Goal: Information Seeking & Learning: Compare options

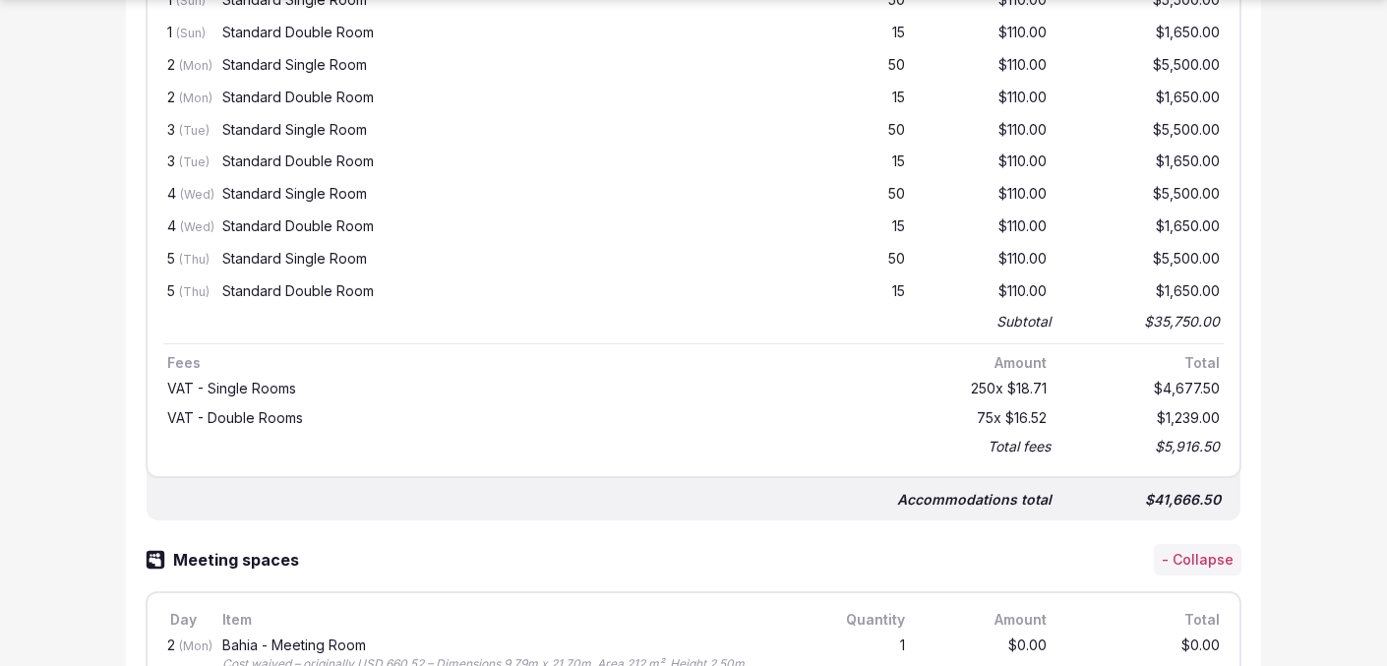
scroll to position [1180, 0]
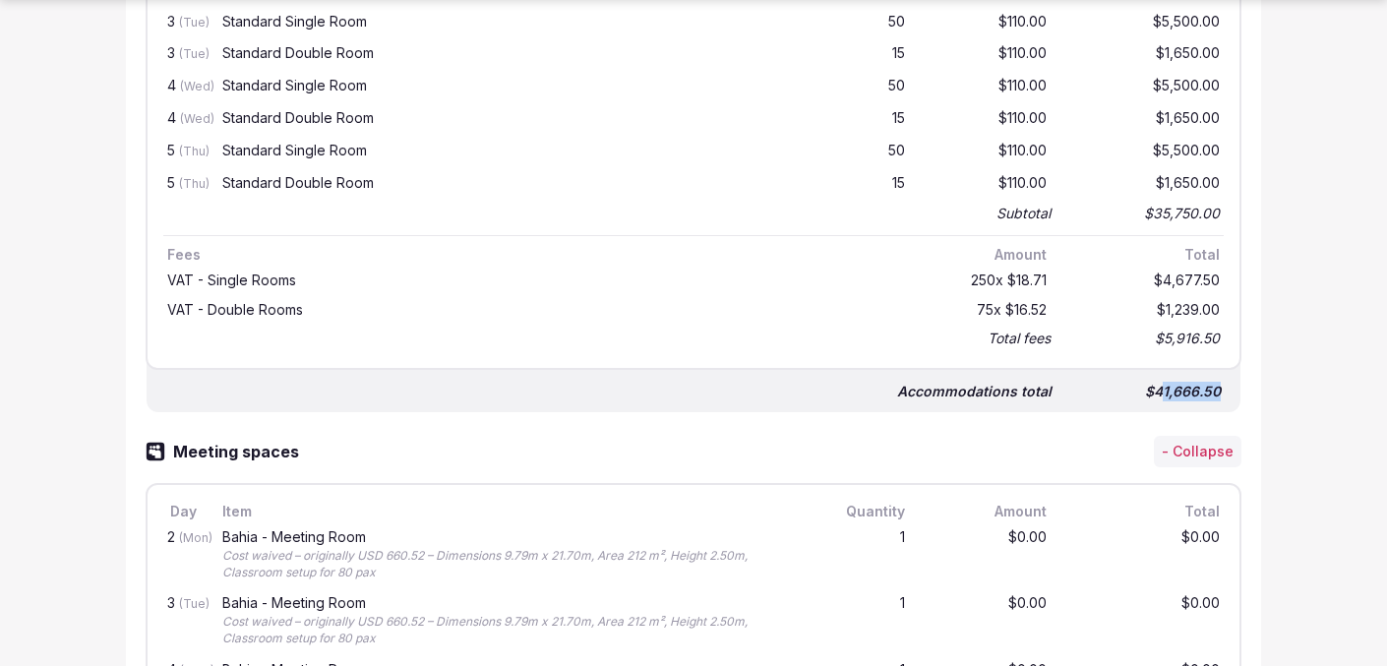
drag, startPoint x: 1160, startPoint y: 390, endPoint x: 1231, endPoint y: 390, distance: 71.8
click at [1231, 390] on div "Accommodations total $41,666.50" at bounding box center [694, 383] width 1094 height 59
click at [1159, 389] on div "$41,666.50" at bounding box center [1145, 392] width 157 height 28
click at [1157, 389] on div "$41,666.50" at bounding box center [1145, 392] width 157 height 28
copy div "41,666.50"
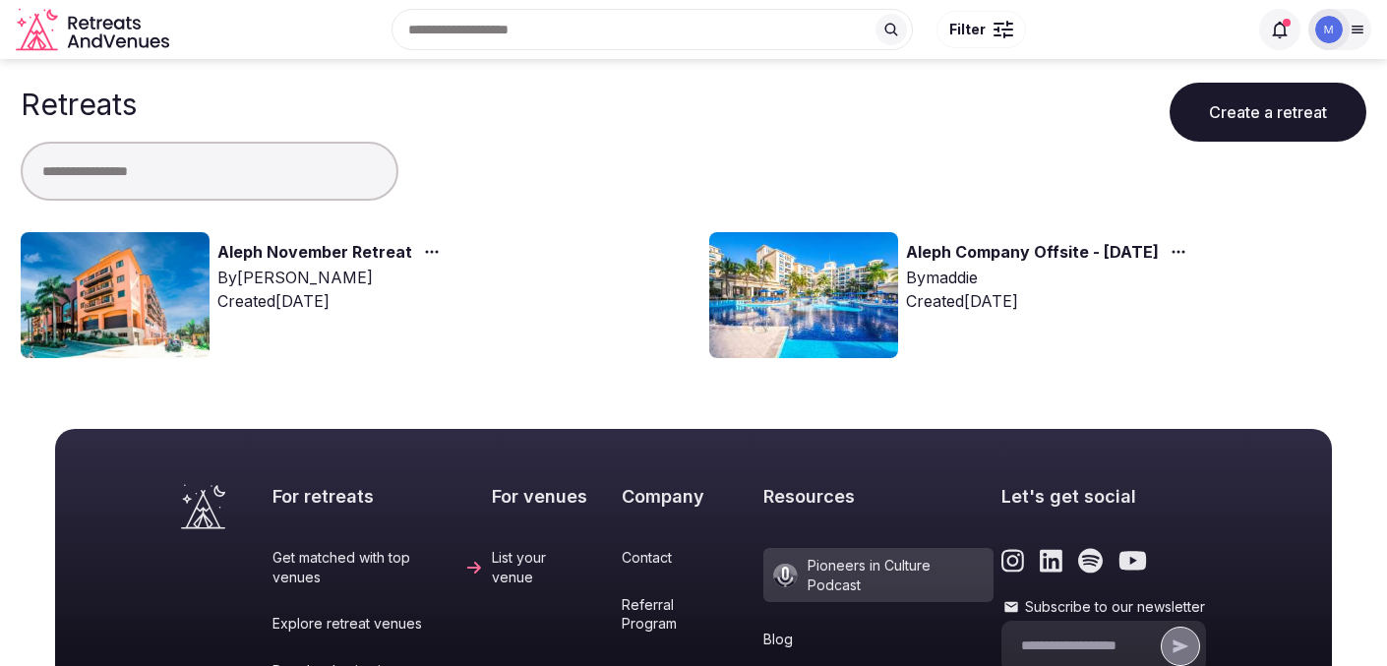
click at [287, 257] on link "Aleph November Retreat" at bounding box center [314, 253] width 195 height 26
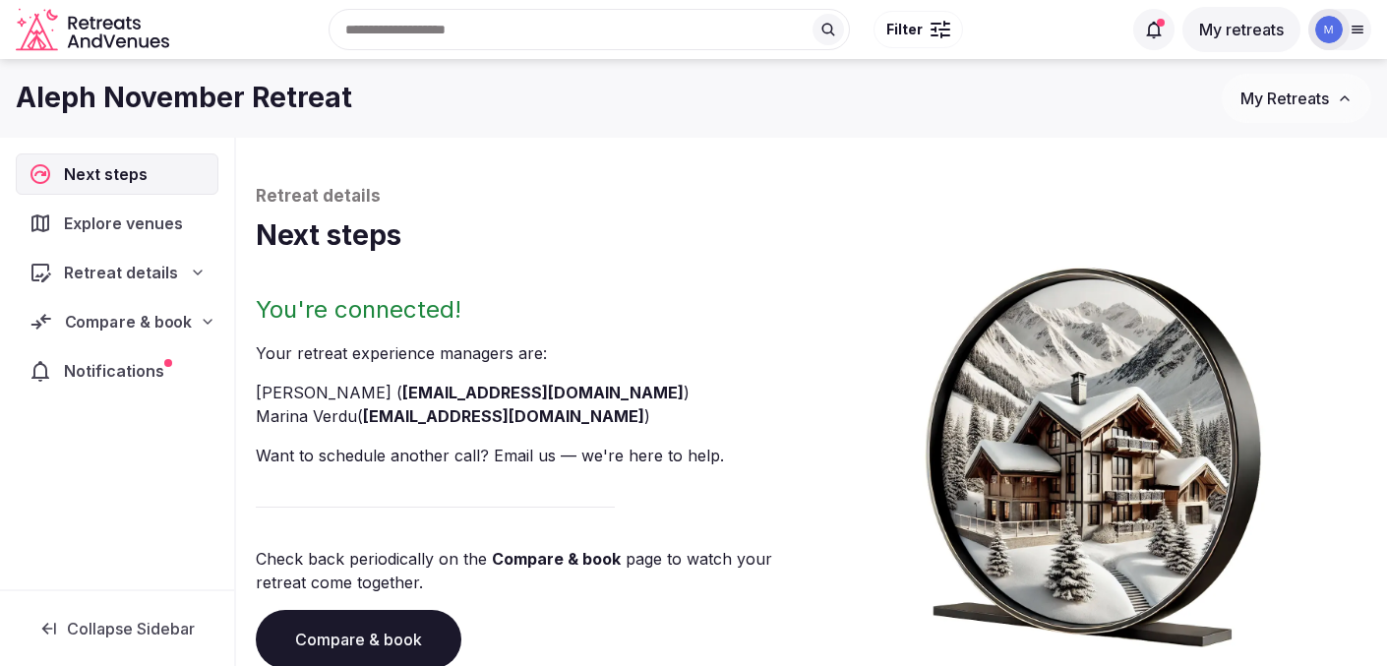
click at [129, 332] on span "Compare & book" at bounding box center [129, 322] width 128 height 24
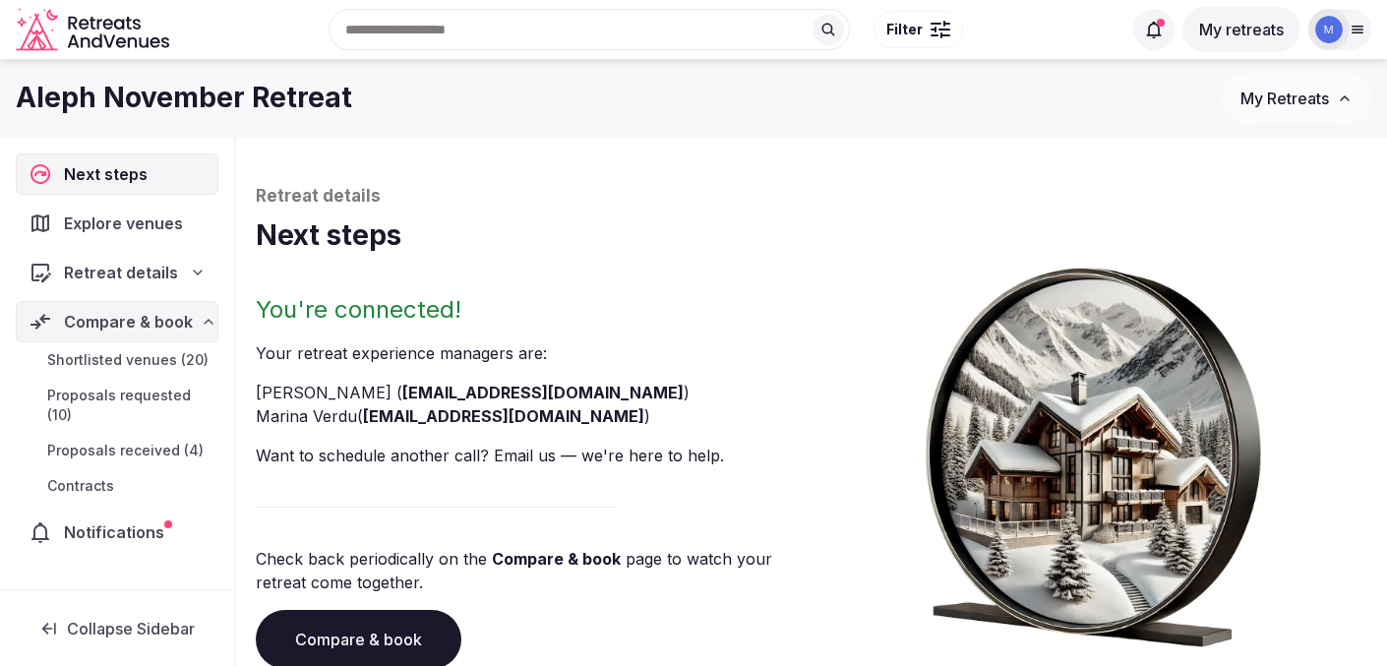
click at [134, 462] on link "Proposals received (4)" at bounding box center [117, 451] width 203 height 28
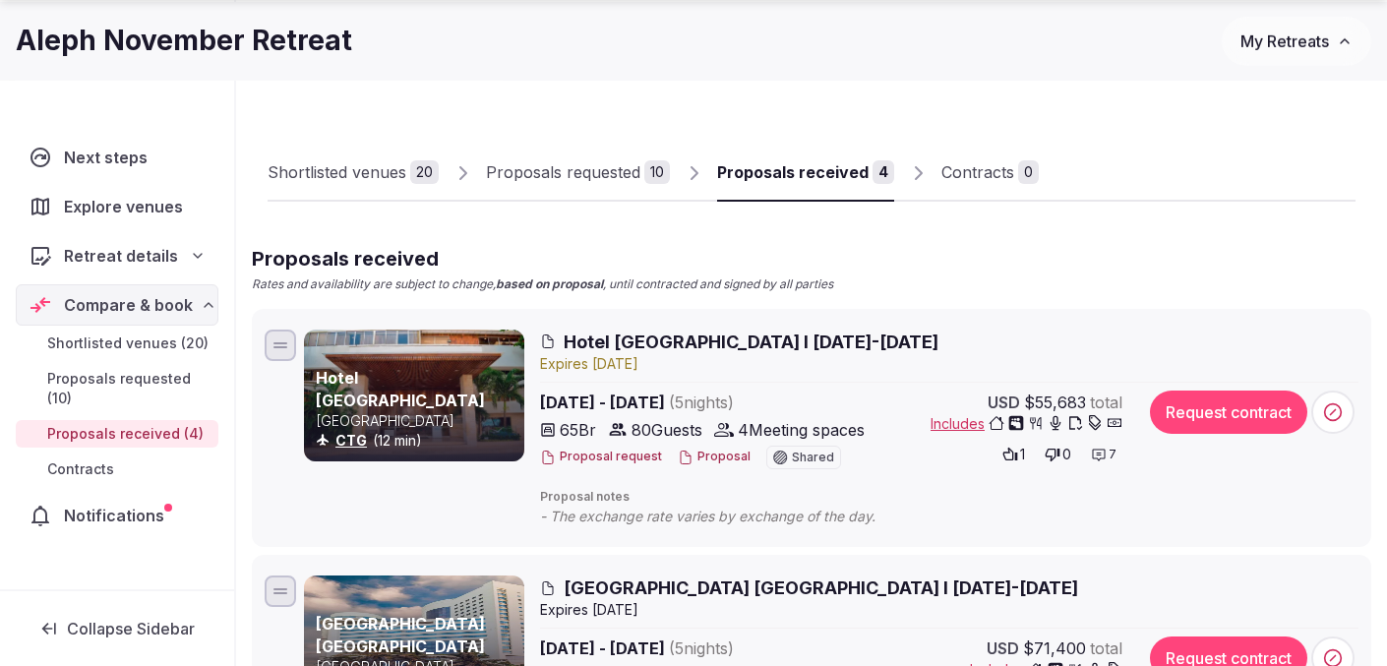
scroll to position [67, 0]
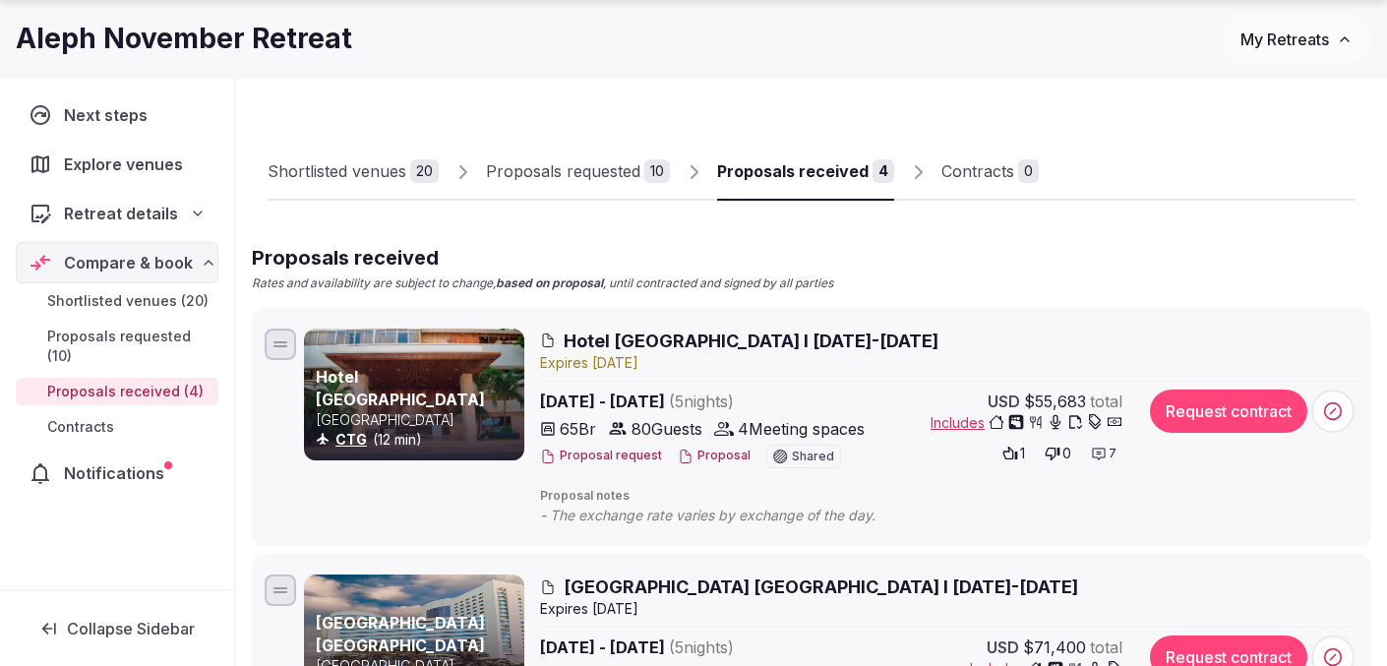
click at [961, 425] on span "Includes" at bounding box center [1026, 423] width 192 height 20
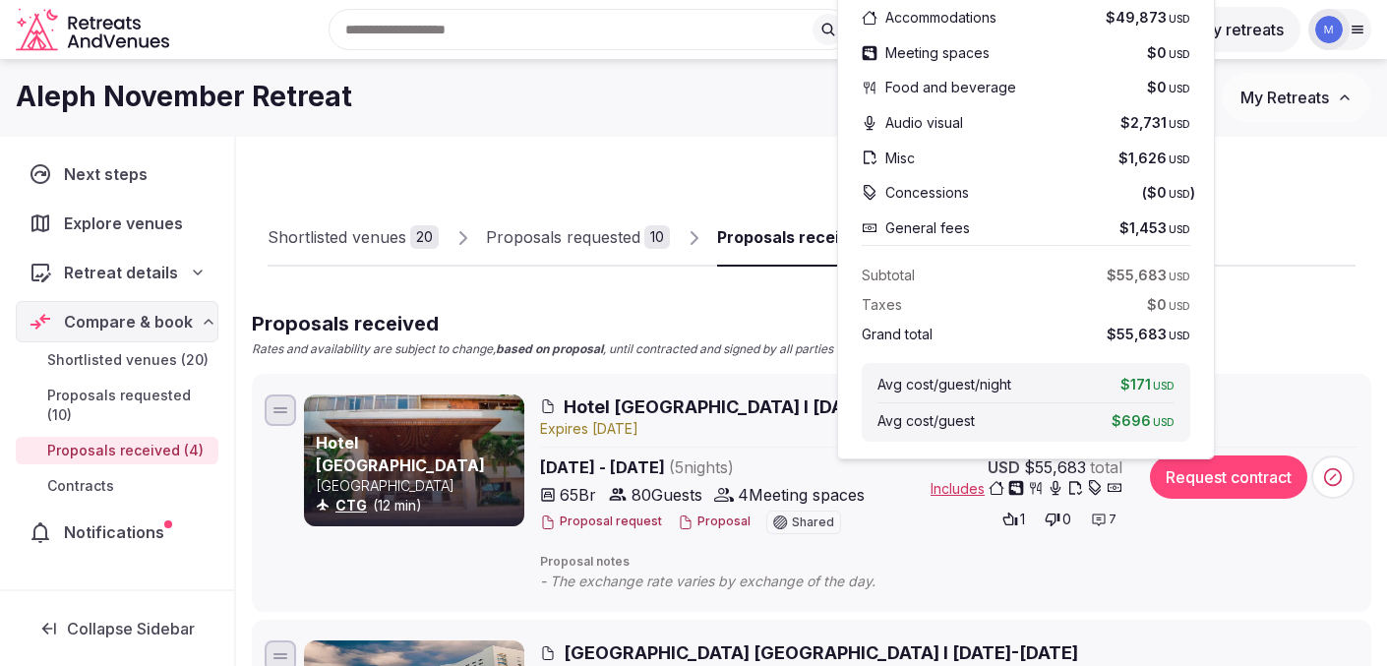
scroll to position [0, 0]
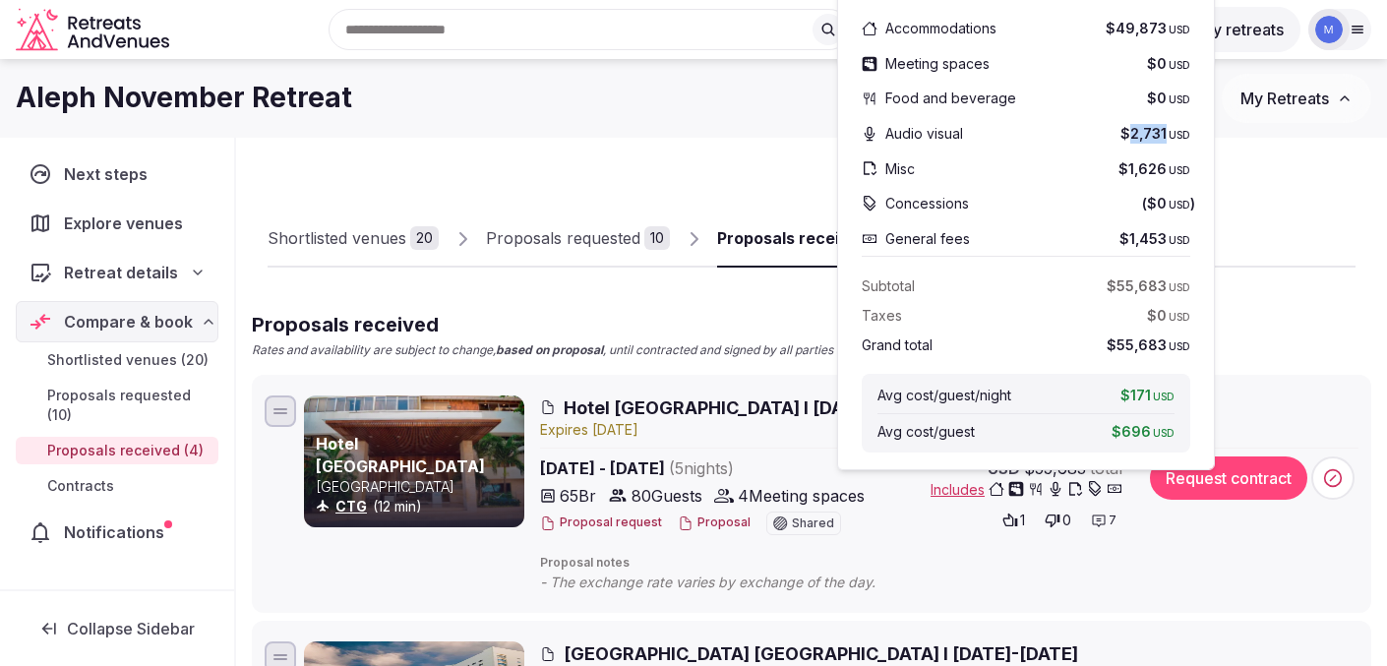
drag, startPoint x: 1132, startPoint y: 135, endPoint x: 1166, endPoint y: 135, distance: 33.4
click at [1166, 135] on span "$2,731 USD" at bounding box center [1155, 134] width 70 height 20
copy span "2,731"
drag, startPoint x: 1133, startPoint y: 170, endPoint x: 1166, endPoint y: 170, distance: 33.4
click at [1166, 170] on span "$1,626 USD" at bounding box center [1154, 169] width 72 height 20
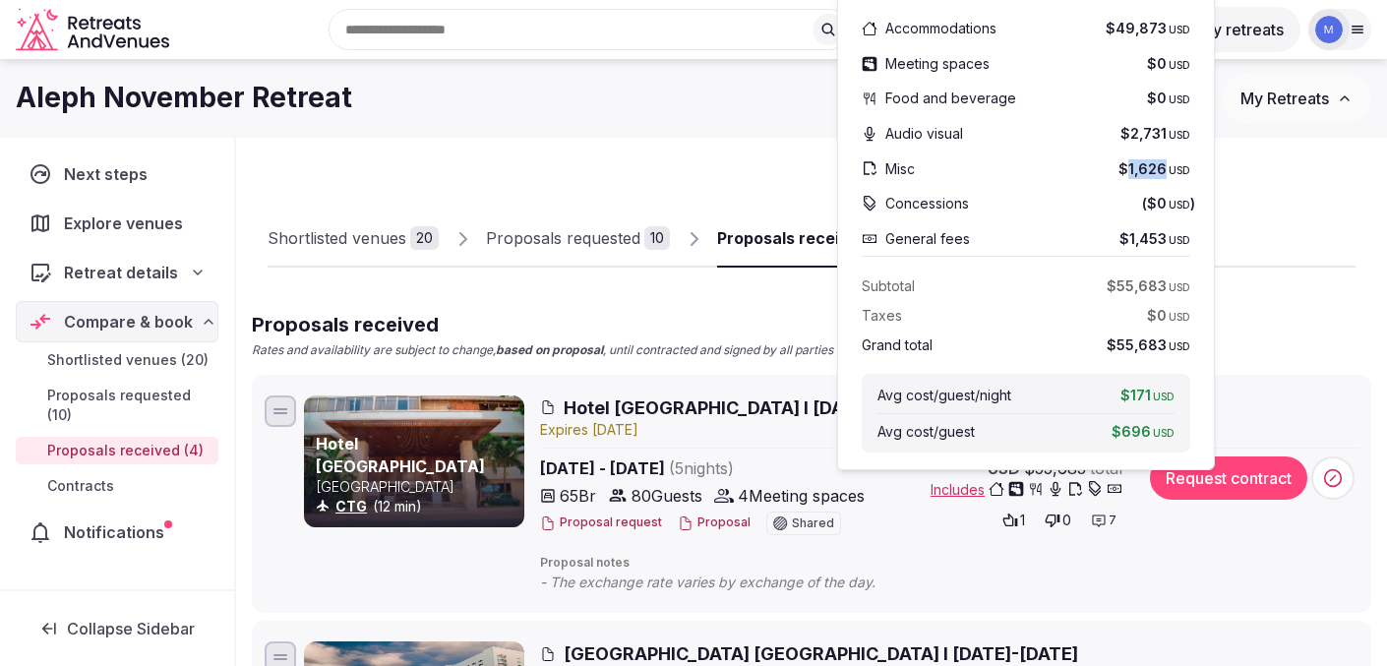
copy span "1,626"
click at [696, 355] on p "Rates and availability are subject to change, based on proposal , until contrac…" at bounding box center [542, 350] width 581 height 17
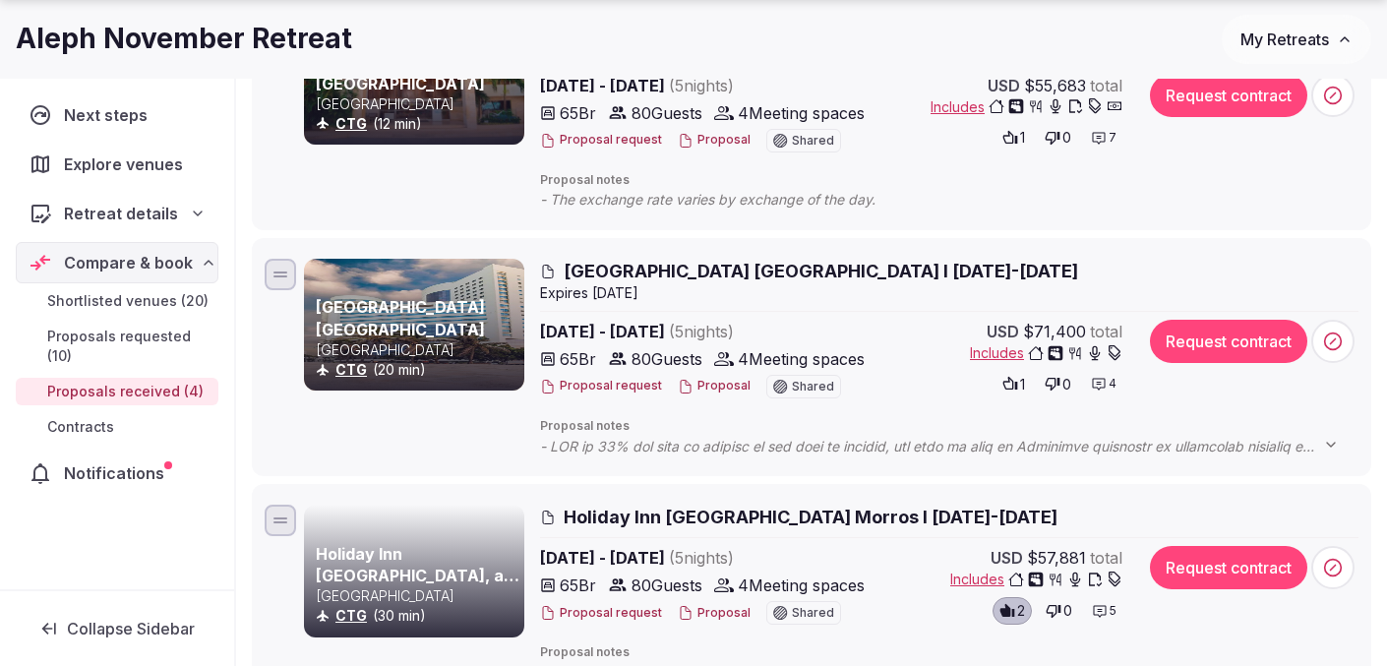
scroll to position [385, 0]
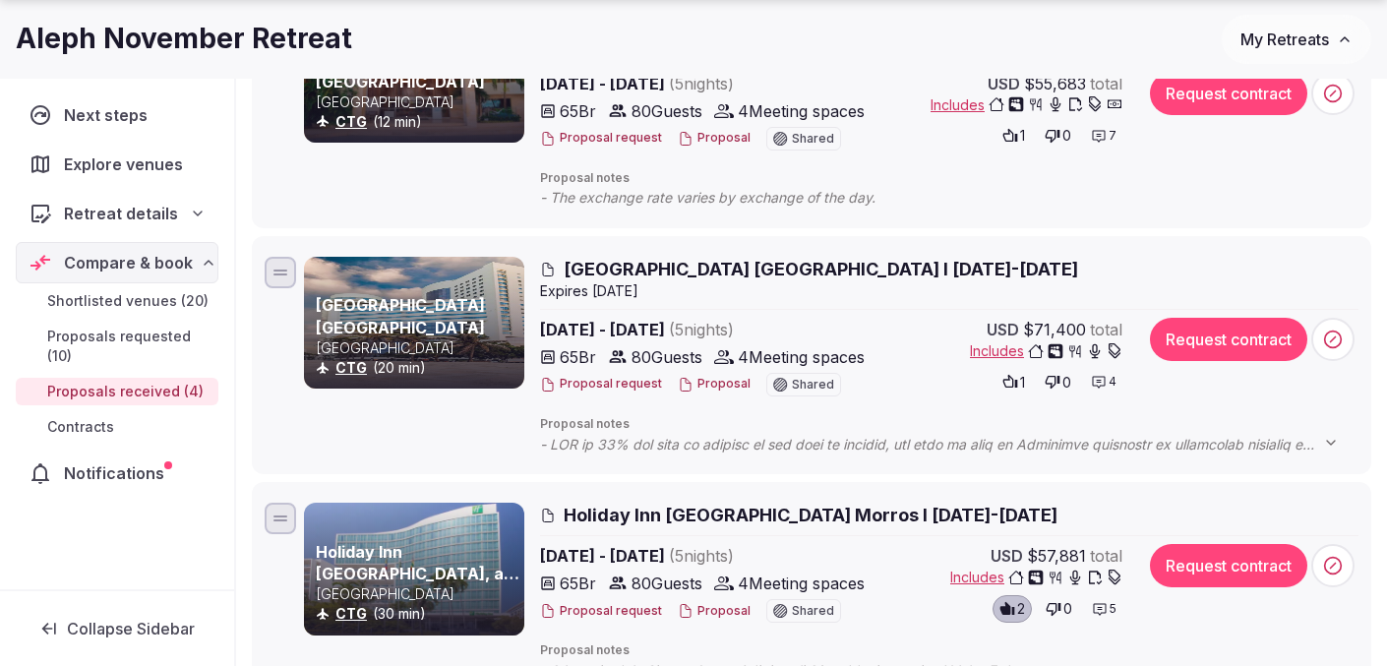
click at [986, 352] on span "Includes" at bounding box center [1046, 351] width 152 height 20
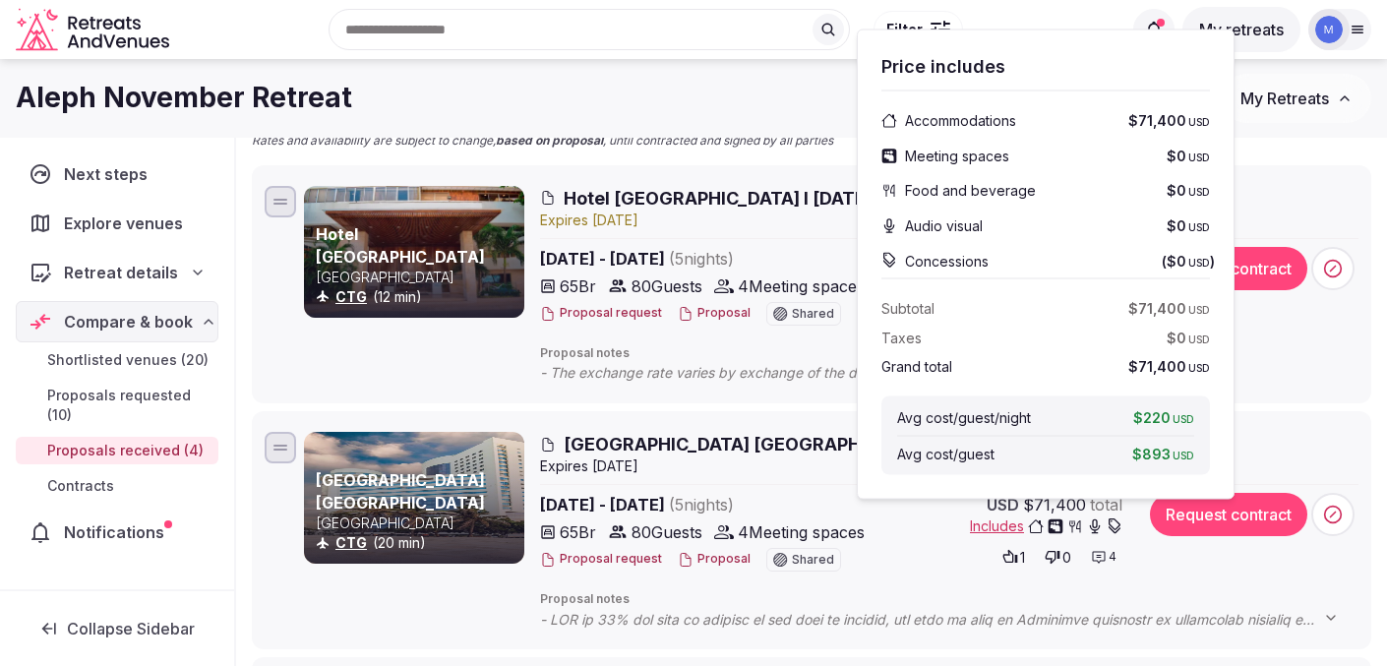
scroll to position [206, 0]
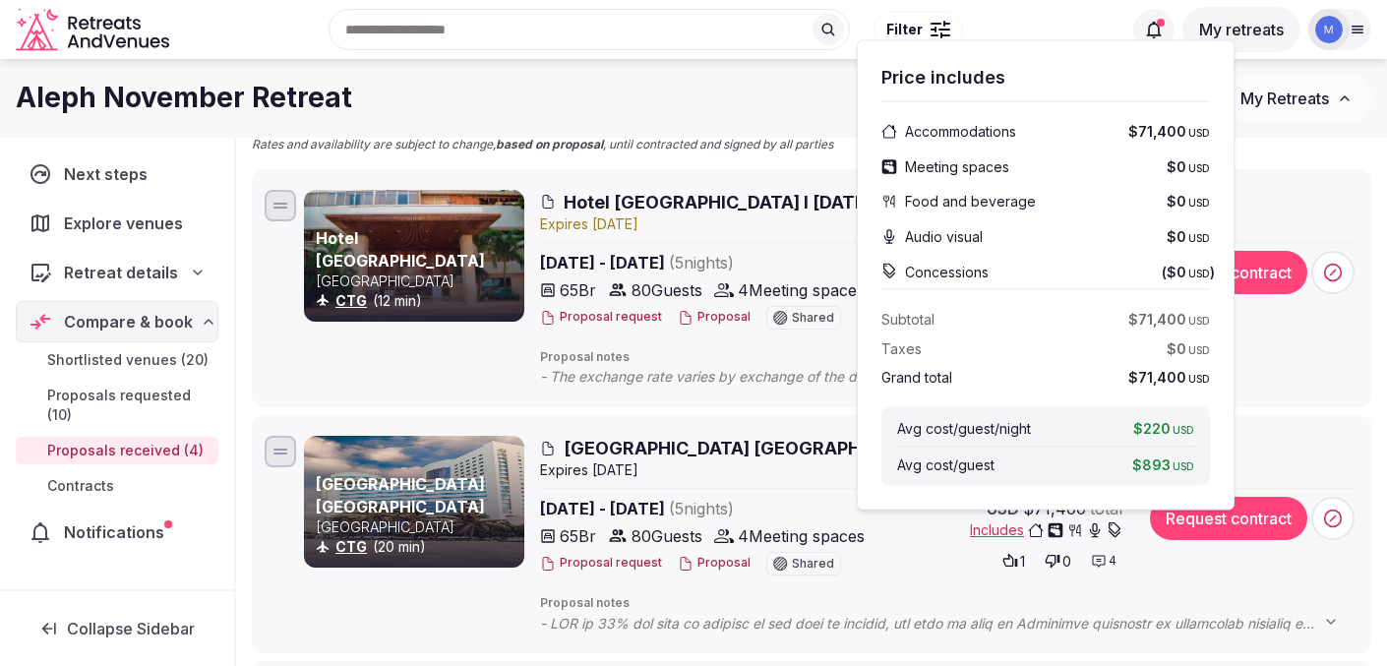
click at [821, 470] on div "Expire s [DATE]" at bounding box center [949, 470] width 818 height 20
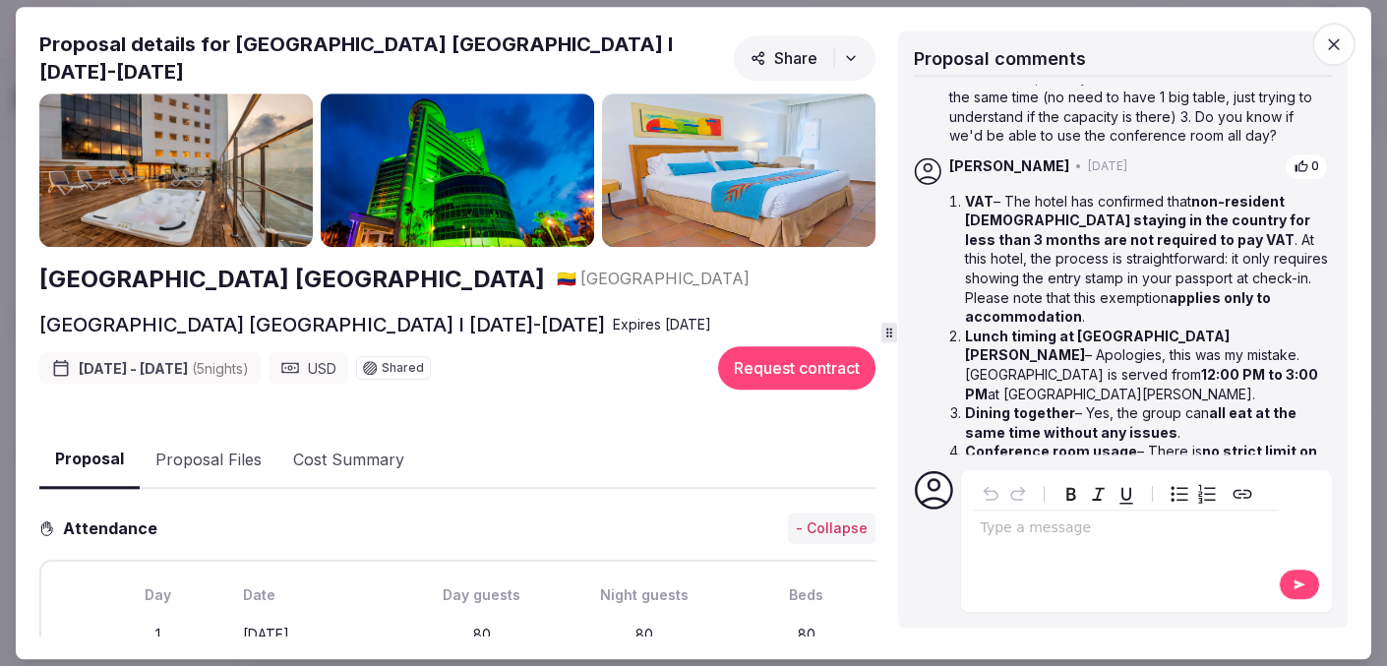
scroll to position [498, 0]
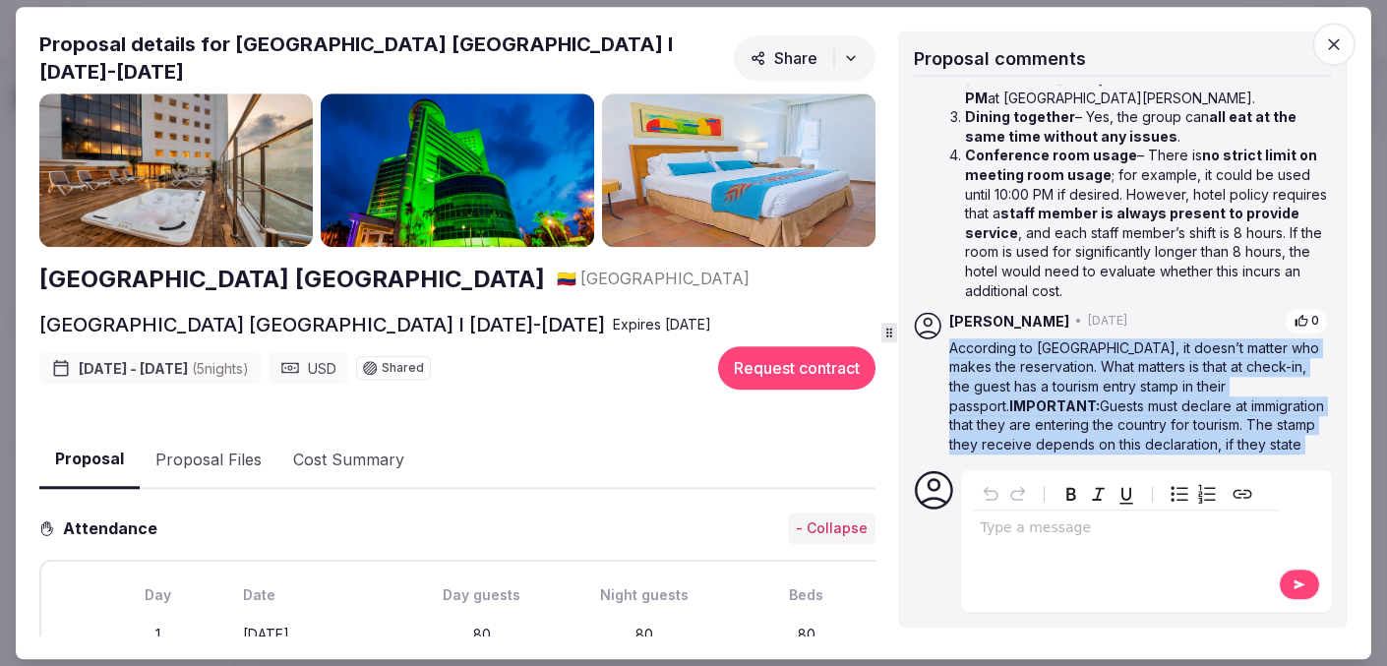
drag, startPoint x: 1162, startPoint y: 444, endPoint x: 949, endPoint y: 309, distance: 251.6
click at [949, 338] on p "According to [GEOGRAPHIC_DATA], it doesn’t matter who makes the reservation. Wh…" at bounding box center [1138, 415] width 379 height 154
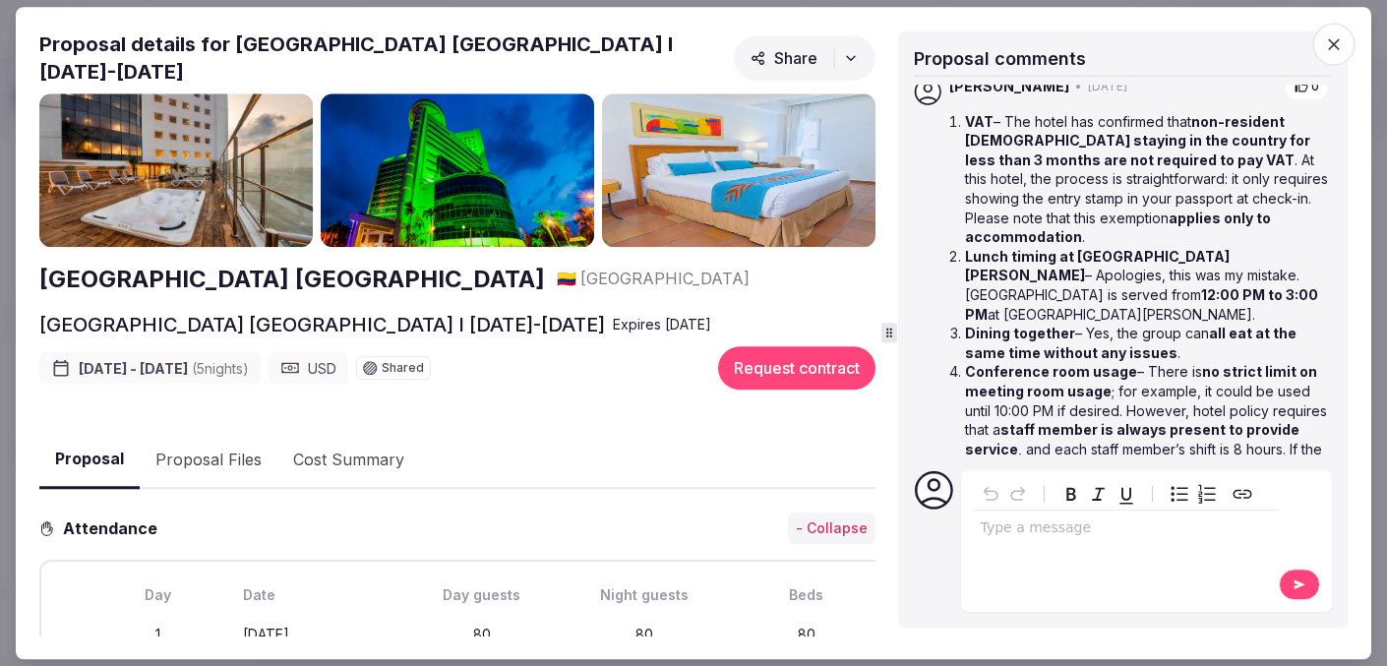
scroll to position [252, 0]
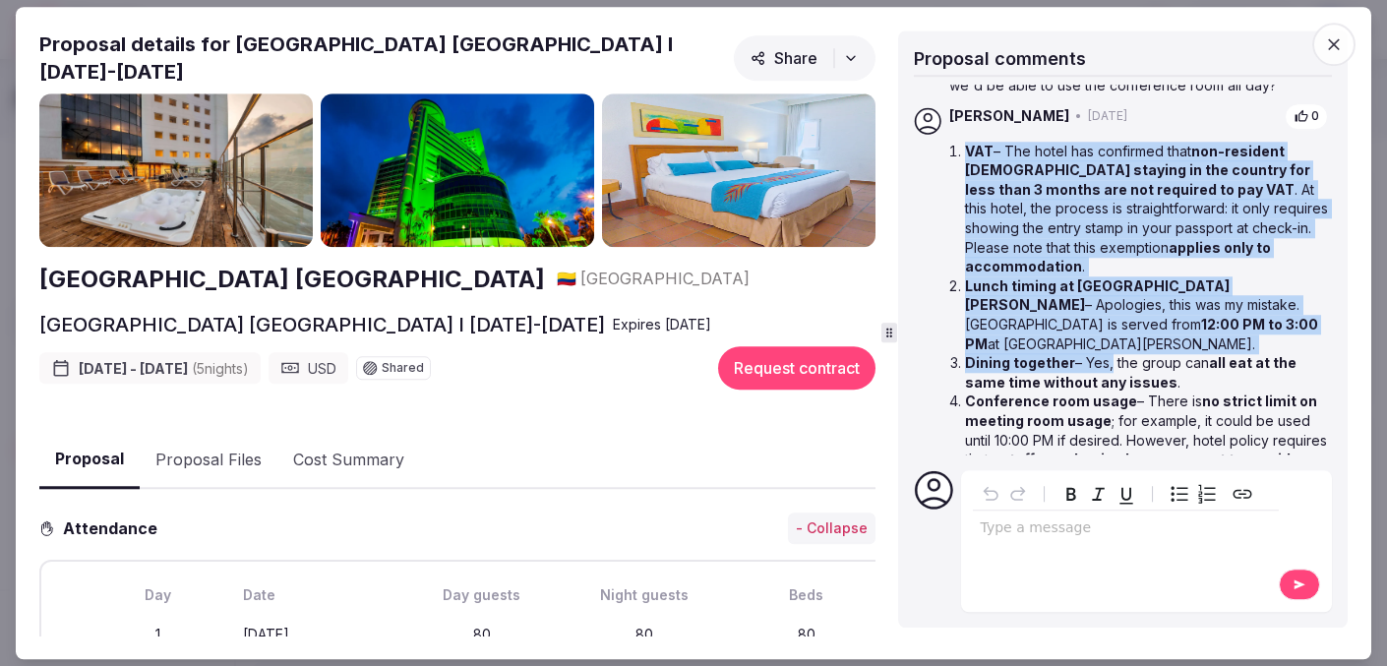
drag, startPoint x: 962, startPoint y: 149, endPoint x: 1106, endPoint y: 328, distance: 229.5
click at [1107, 328] on ol "VAT – The hotel has confirmed that non-resident [DEMOGRAPHIC_DATA] staying in t…" at bounding box center [1138, 344] width 379 height 404
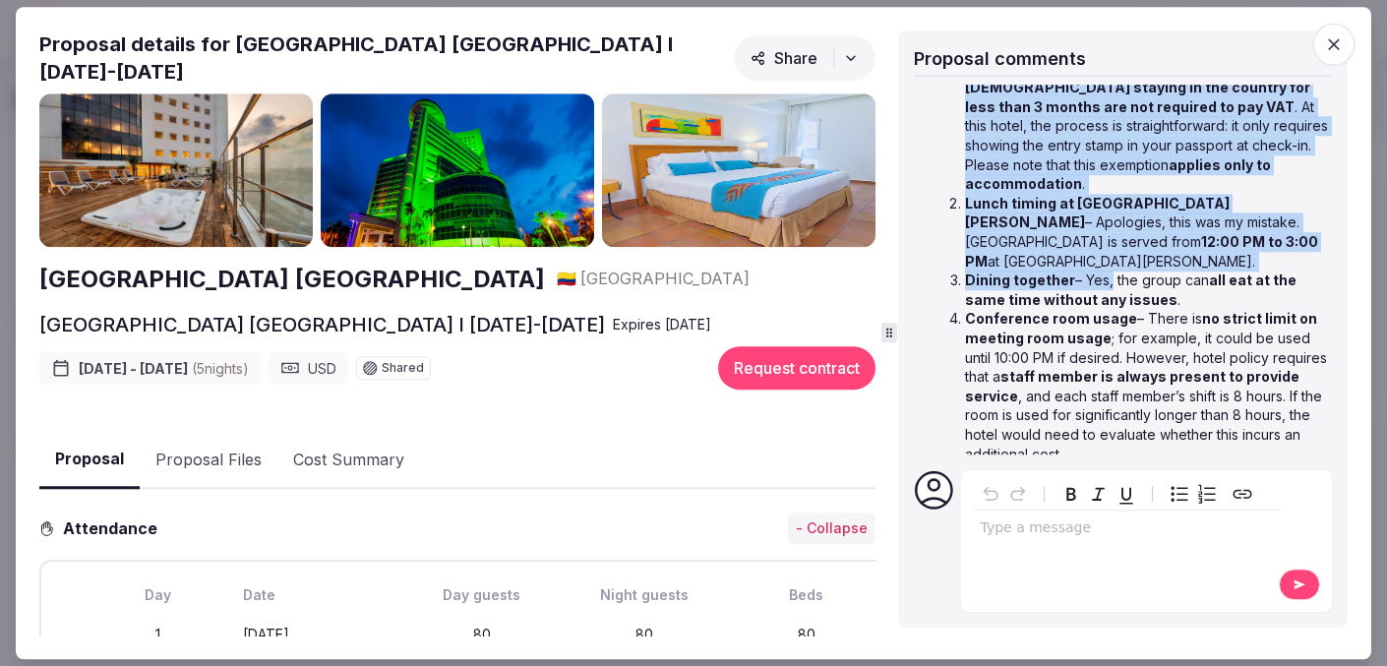
scroll to position [335, 0]
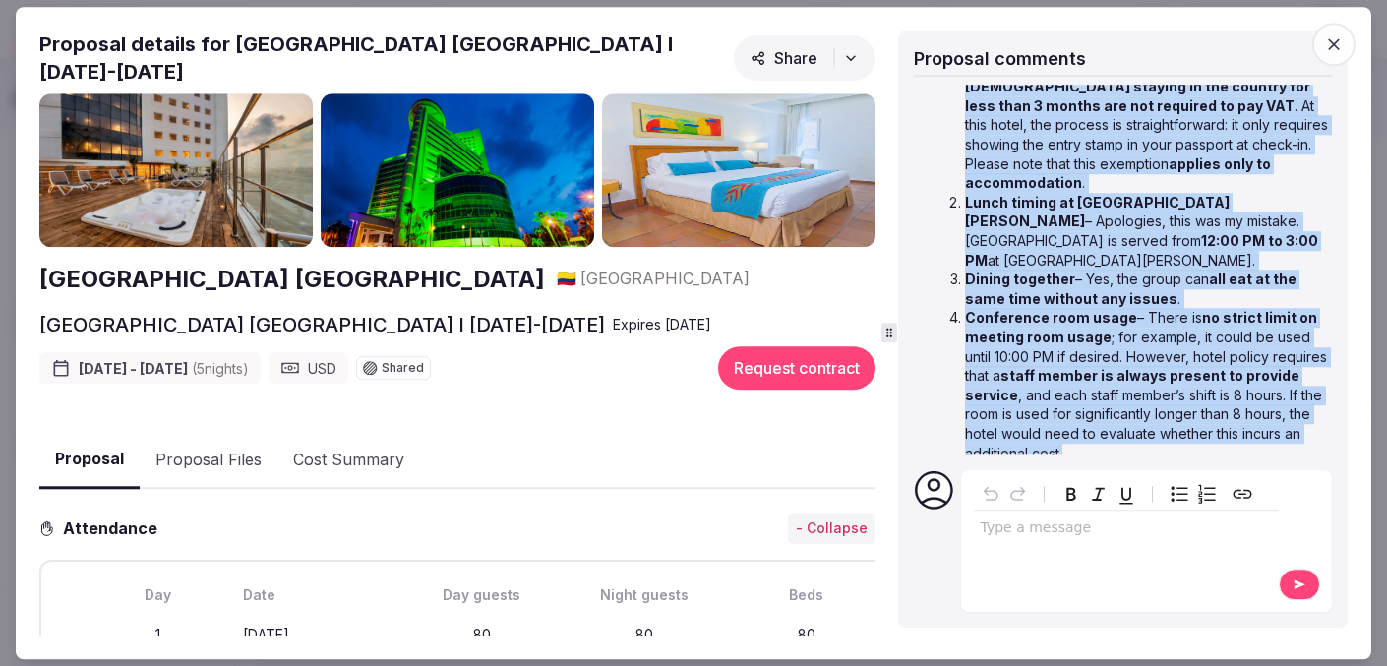
click at [1073, 412] on li "Conference room usage – There is no strict limit on meeting room usage ; for ex…" at bounding box center [1146, 386] width 363 height 154
copy ol "VAT – The hotel has confirmed that non-resident [DEMOGRAPHIC_DATA] staying in t…"
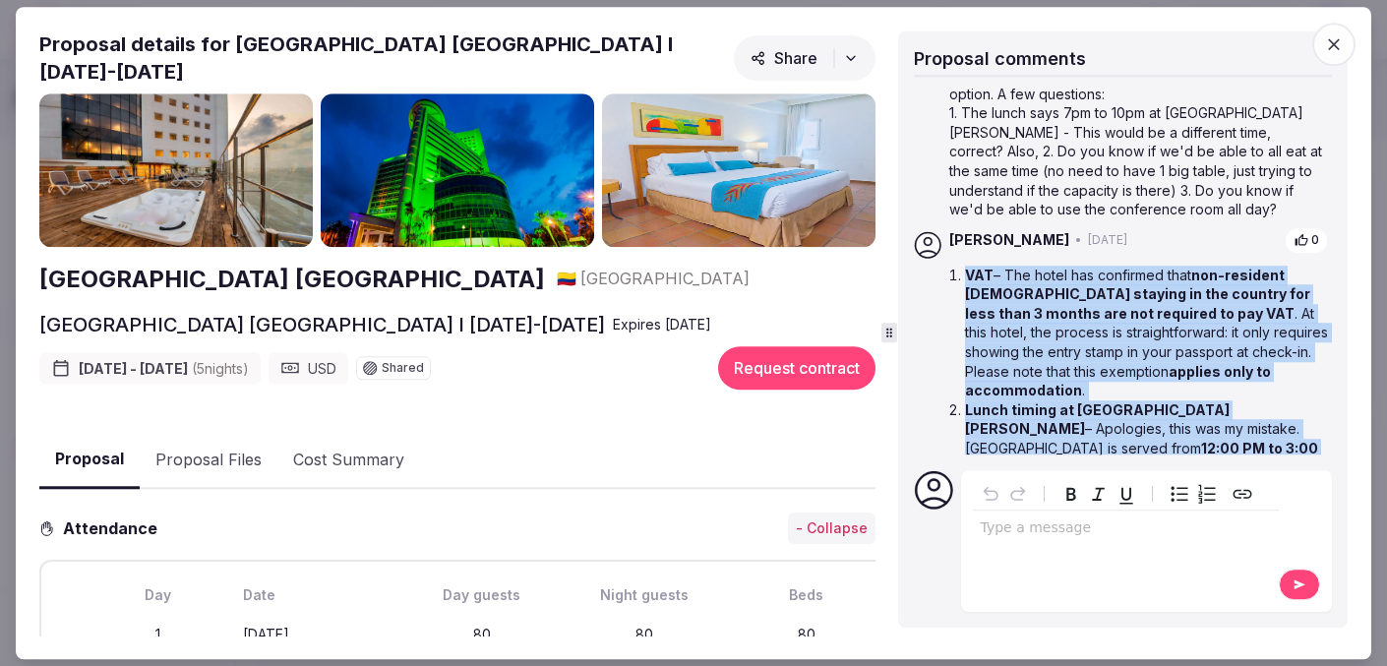
scroll to position [498, 0]
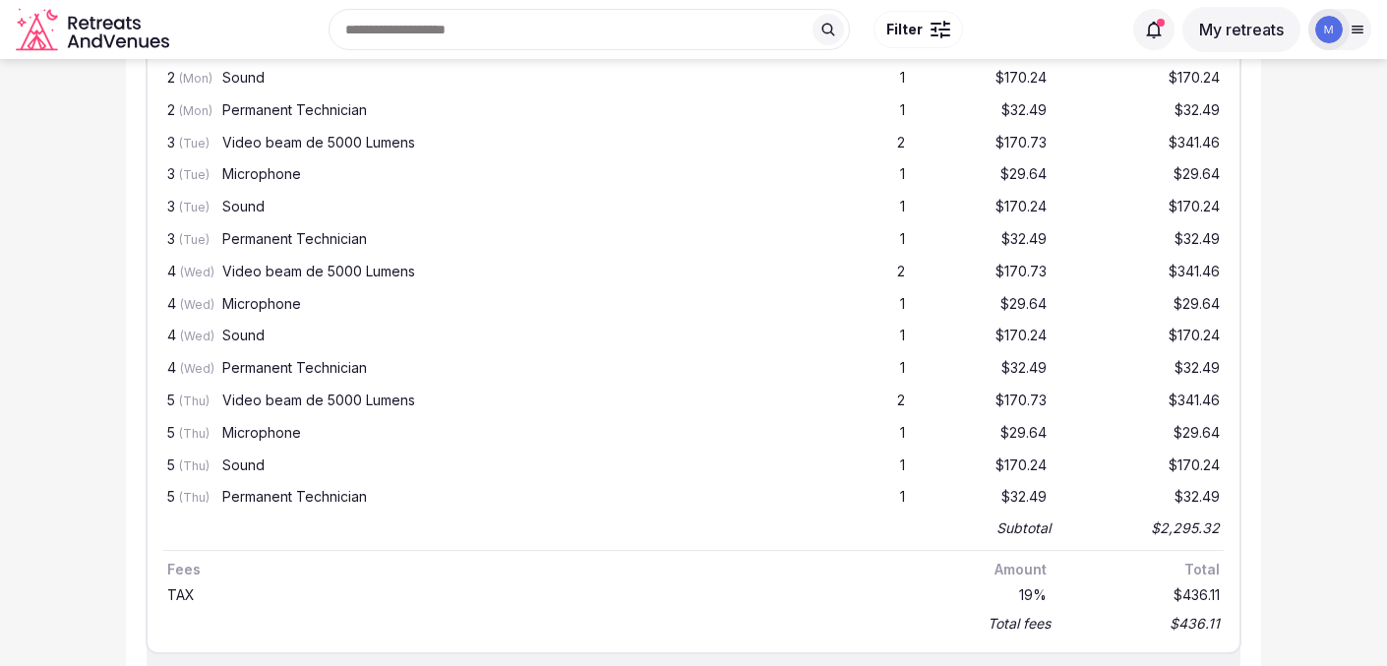
scroll to position [3877, 0]
